Goal: Find contact information

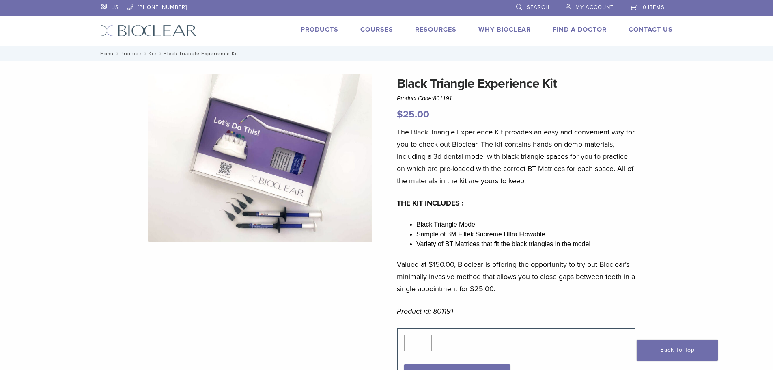
click at [332, 30] on link "Products" at bounding box center [320, 30] width 38 height 8
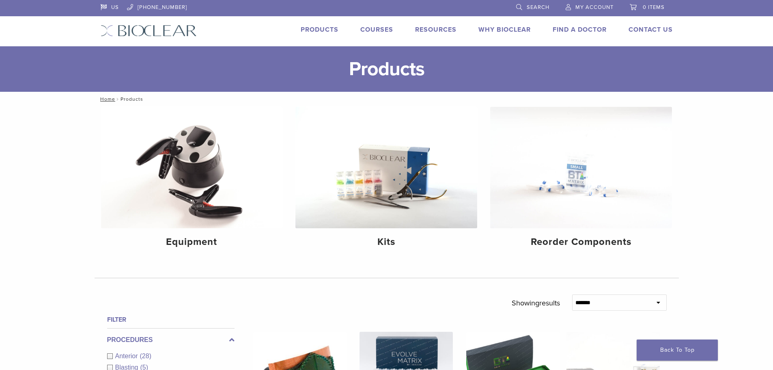
click at [508, 28] on link "Why Bioclear" at bounding box center [505, 30] width 52 height 8
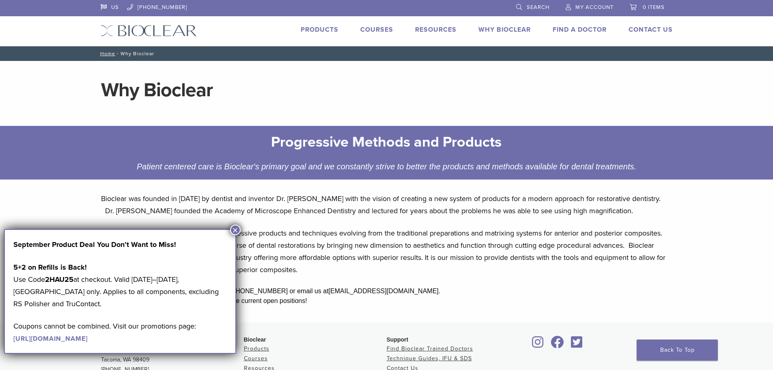
click at [325, 32] on link "Products" at bounding box center [320, 30] width 38 height 8
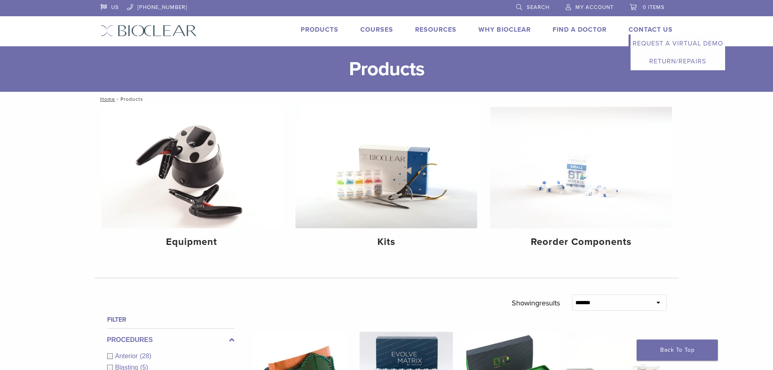
click at [642, 29] on link "Contact Us" at bounding box center [651, 30] width 44 height 8
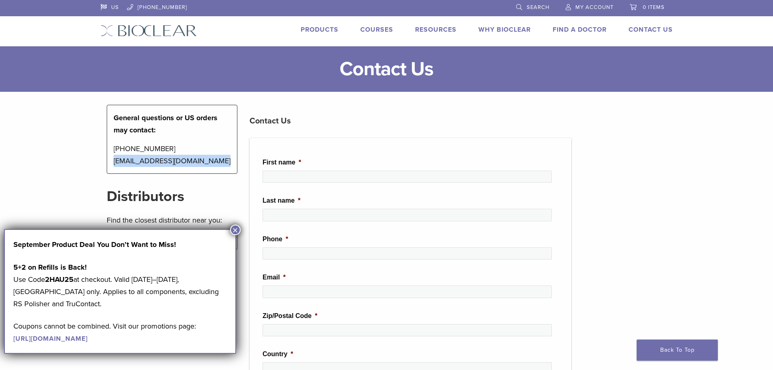
drag, startPoint x: 184, startPoint y: 162, endPoint x: 113, endPoint y: 167, distance: 71.2
click at [113, 167] on div "General questions or US orders may contact: 1-855-712-5327 contactus@bioclearma…" at bounding box center [172, 139] width 131 height 69
click at [234, 231] on button "×" at bounding box center [235, 229] width 11 height 11
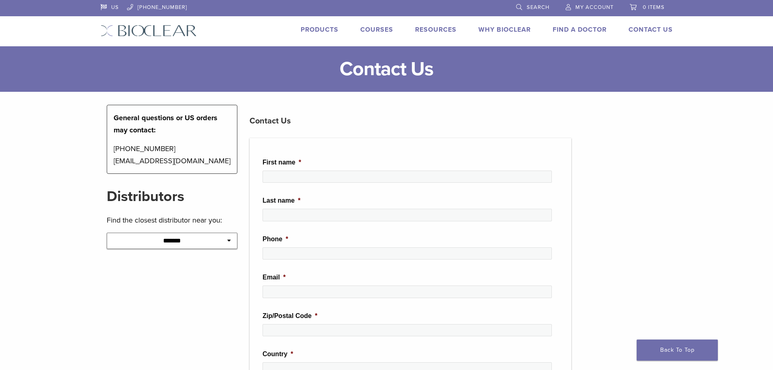
click at [205, 194] on h2 "Distributors" at bounding box center [172, 196] width 131 height 19
drag, startPoint x: 220, startPoint y: 164, endPoint x: 113, endPoint y: 162, distance: 107.2
click at [113, 162] on div "General questions or US orders may contact: 1-855-712-5327 contactus@bioclearma…" at bounding box center [172, 139] width 131 height 69
